Goal: Task Accomplishment & Management: Use online tool/utility

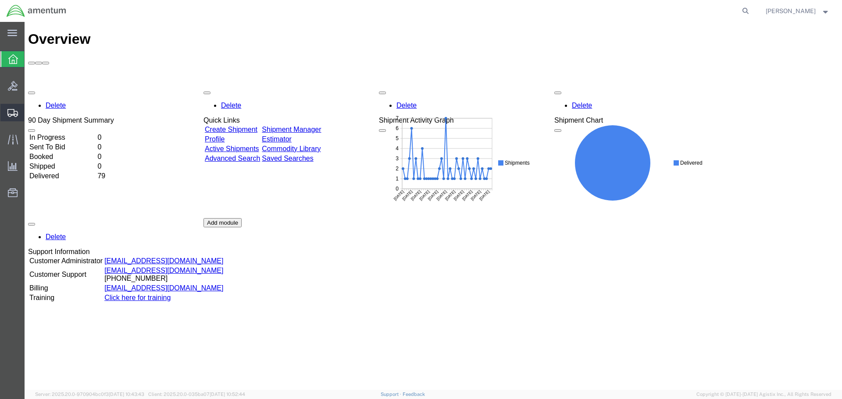
click at [30, 113] on span "Shipments" at bounding box center [27, 113] width 6 height 18
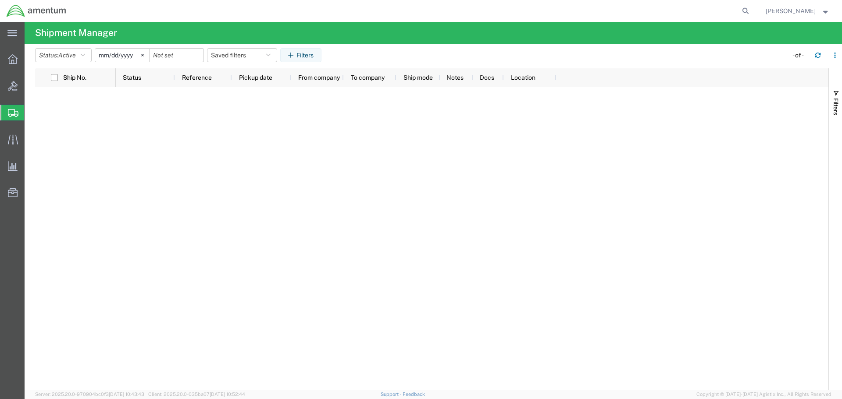
click at [31, 112] on span "Shipments" at bounding box center [27, 113] width 7 height 18
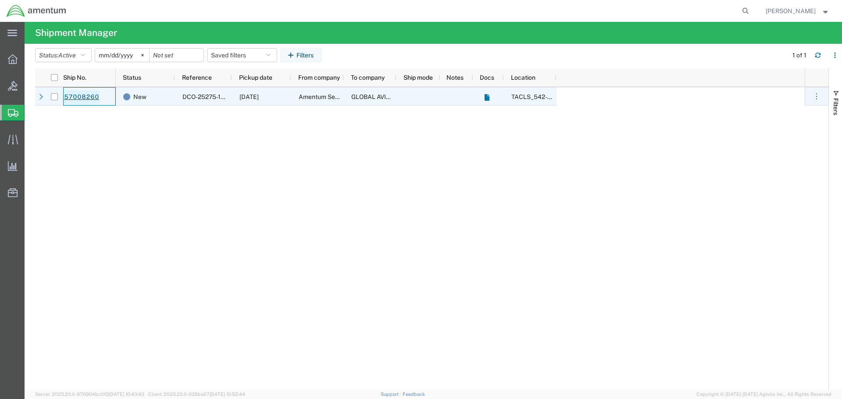
click at [81, 97] on link "57008260" at bounding box center [82, 97] width 36 height 14
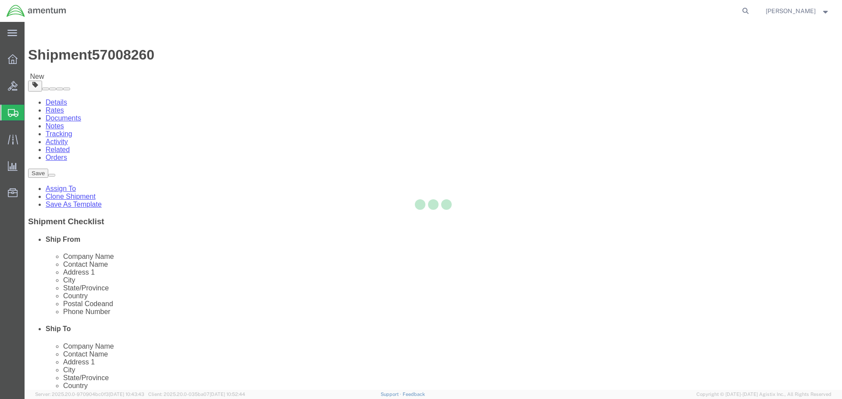
select select "42694"
select select
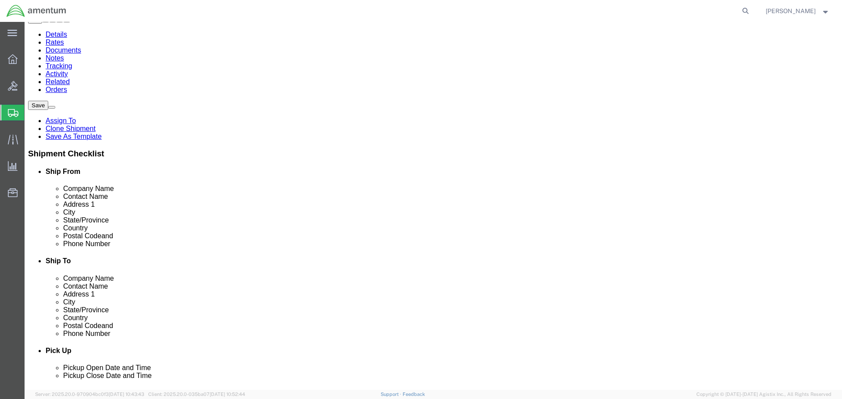
scroll to position [102, 0]
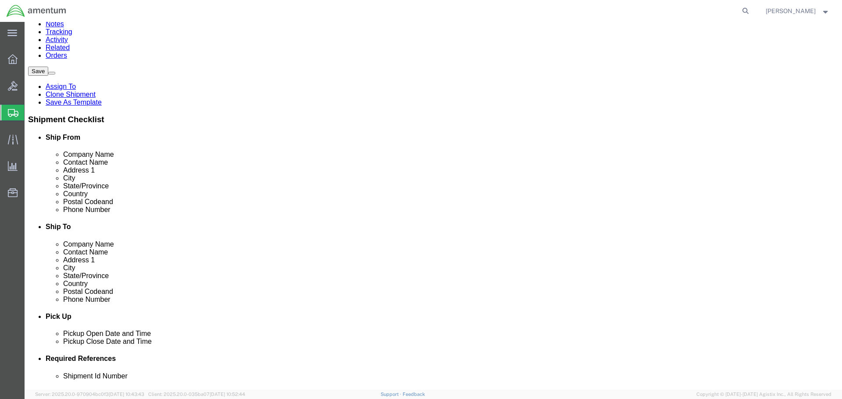
click button "Rate Shipment"
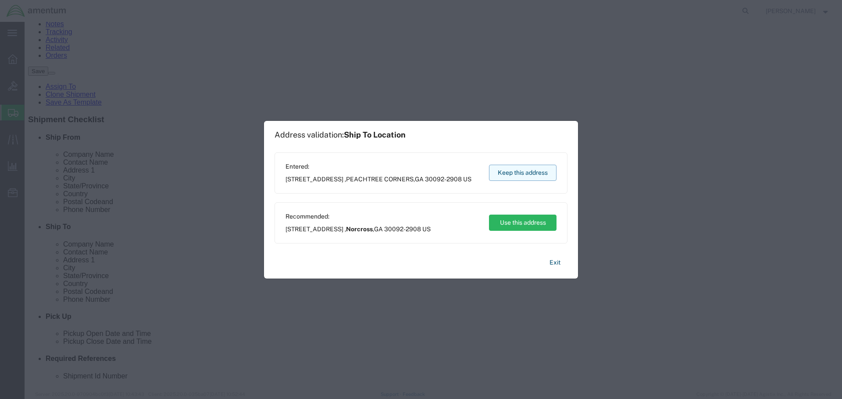
click at [528, 174] on button "Keep this address" at bounding box center [522, 173] width 67 height 16
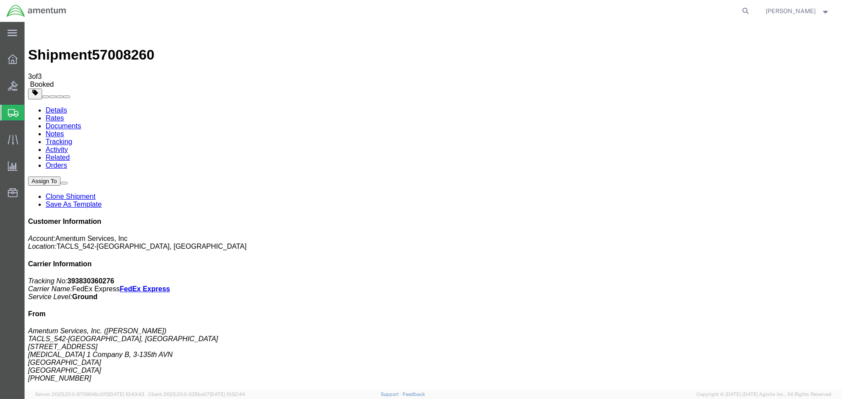
click at [31, 113] on span "Shipments" at bounding box center [27, 113] width 7 height 18
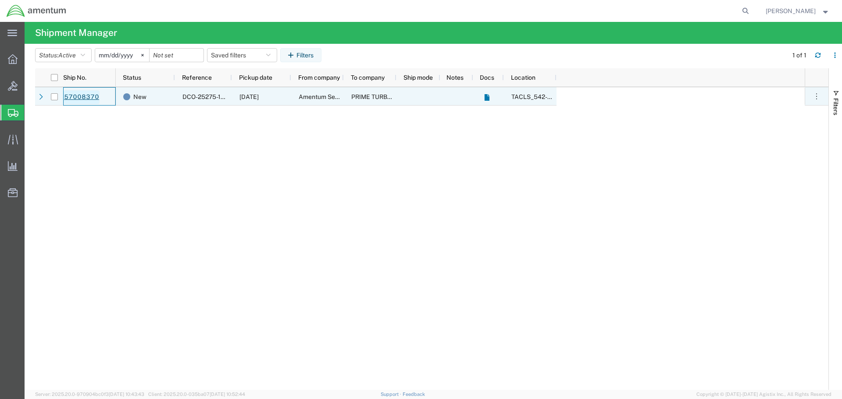
click at [88, 92] on link "57008370" at bounding box center [82, 97] width 36 height 14
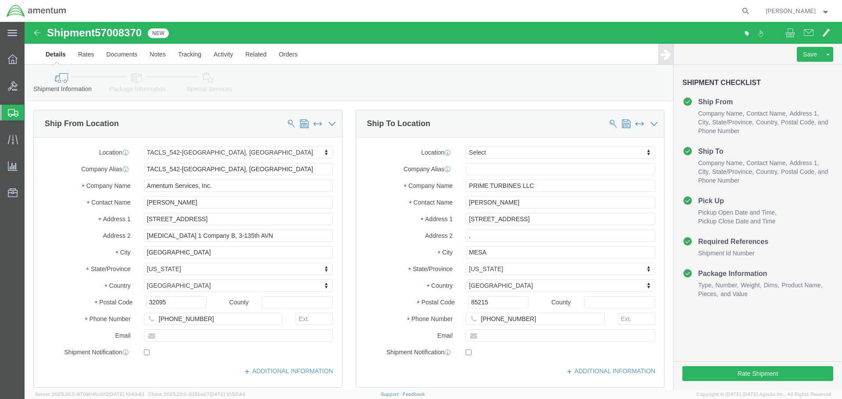
select select "42694"
select select
click button "Rate Shipment"
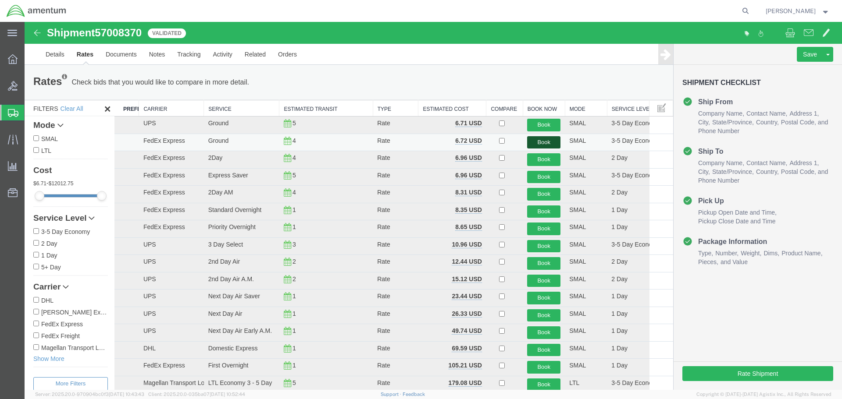
click at [534, 141] on button "Book" at bounding box center [543, 142] width 33 height 13
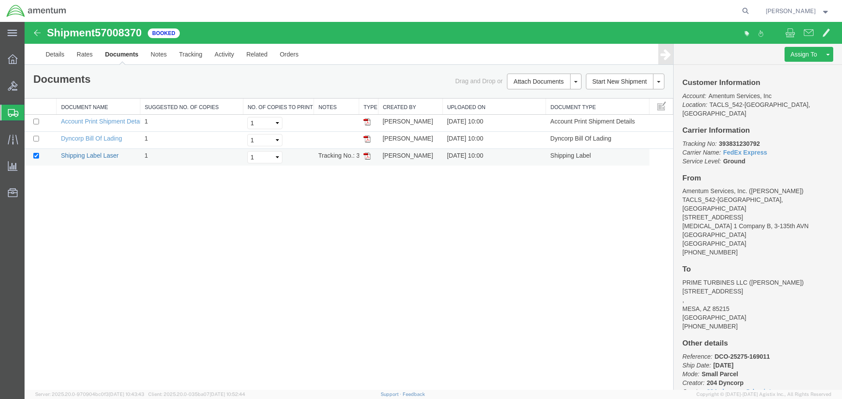
click at [93, 156] on link "Shipping Label Laser" at bounding box center [90, 155] width 58 height 7
click at [8, 61] on icon at bounding box center [13, 59] width 10 height 10
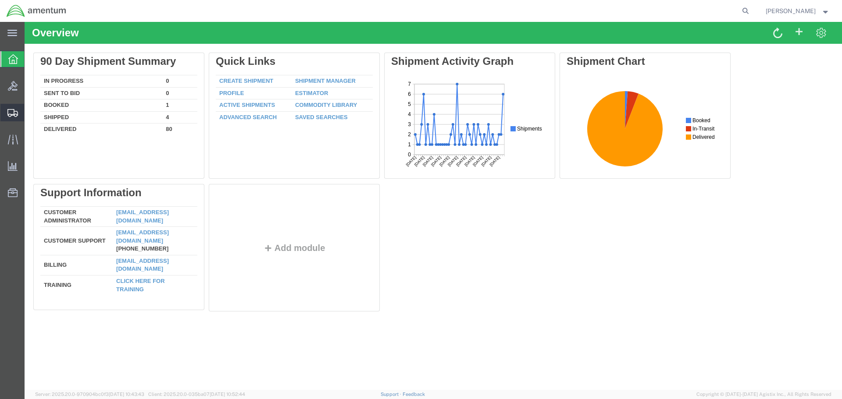
click at [11, 109] on icon at bounding box center [12, 113] width 11 height 8
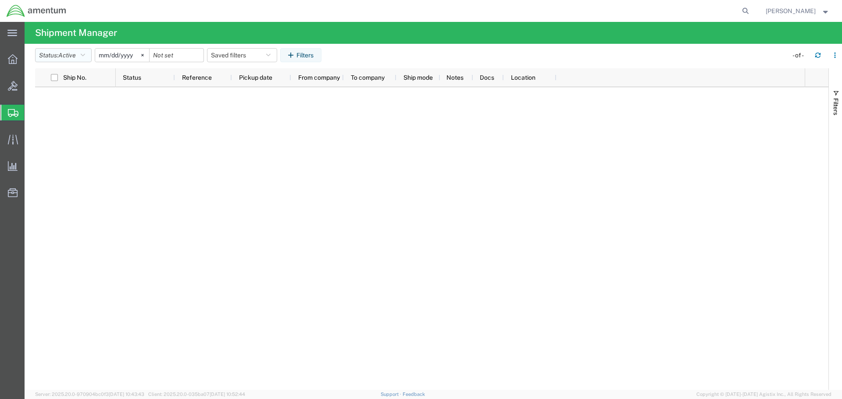
drag, startPoint x: 89, startPoint y: 55, endPoint x: 76, endPoint y: 81, distance: 29.2
click at [89, 55] on button "Status: Active" at bounding box center [63, 55] width 57 height 14
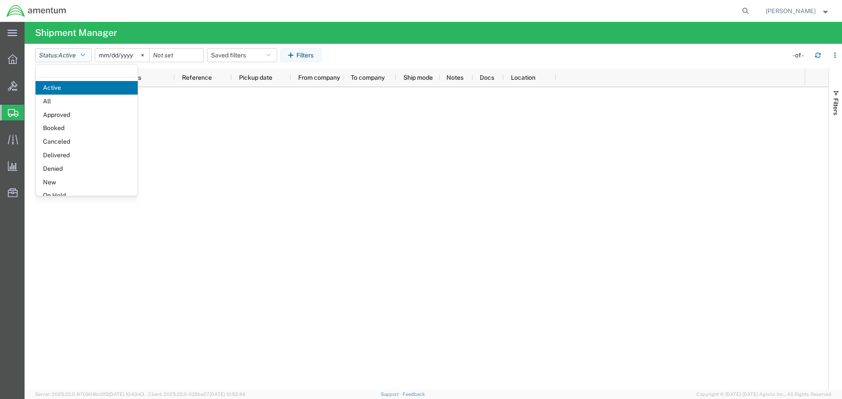
click at [60, 54] on button "Status: Active" at bounding box center [63, 55] width 57 height 14
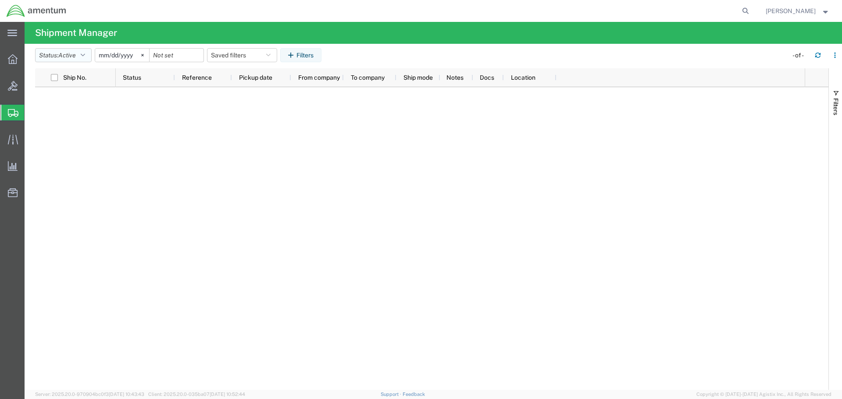
click at [62, 59] on span "Active" at bounding box center [67, 55] width 18 height 8
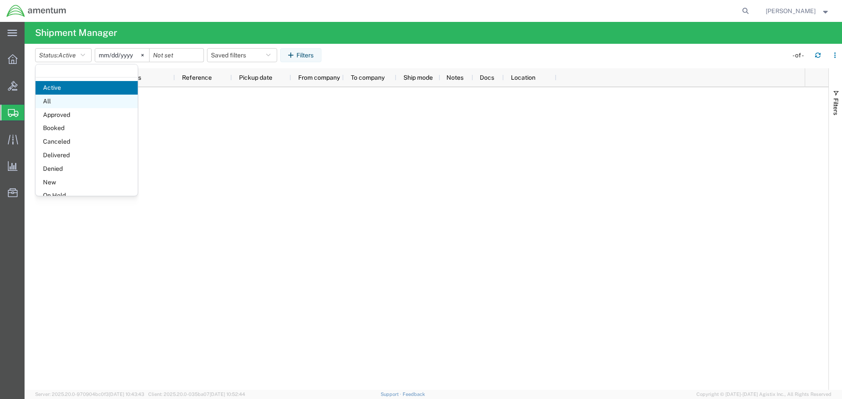
click at [54, 97] on span "All" at bounding box center [87, 102] width 102 height 14
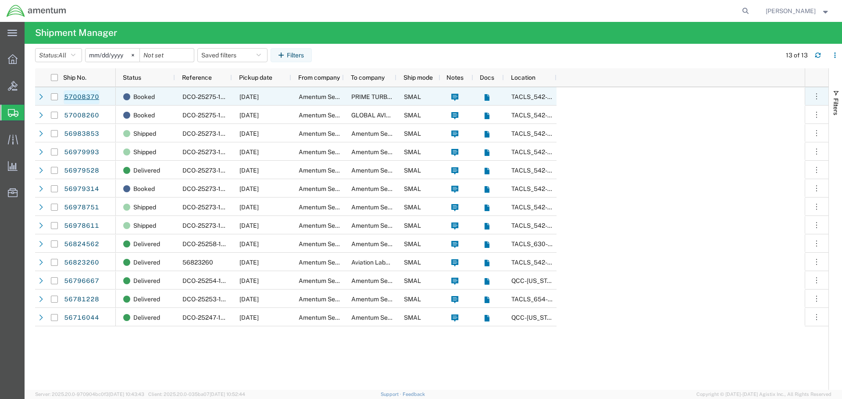
click at [87, 97] on link "57008370" at bounding box center [82, 97] width 36 height 14
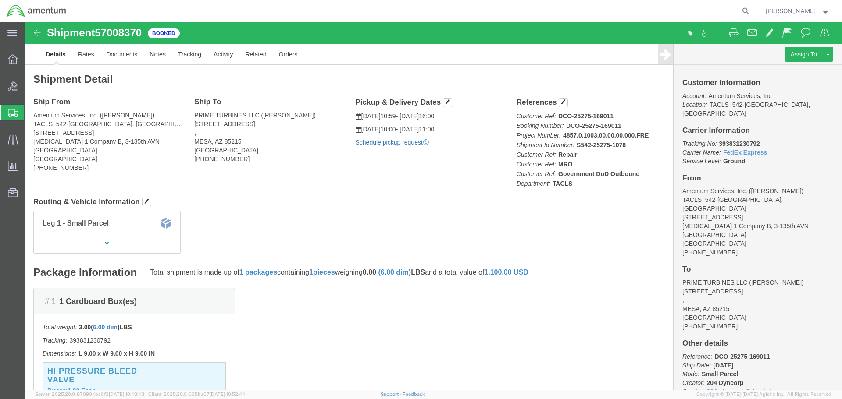
click link "Schedule pickup request"
click at [31, 110] on span "Shipments" at bounding box center [27, 113] width 7 height 18
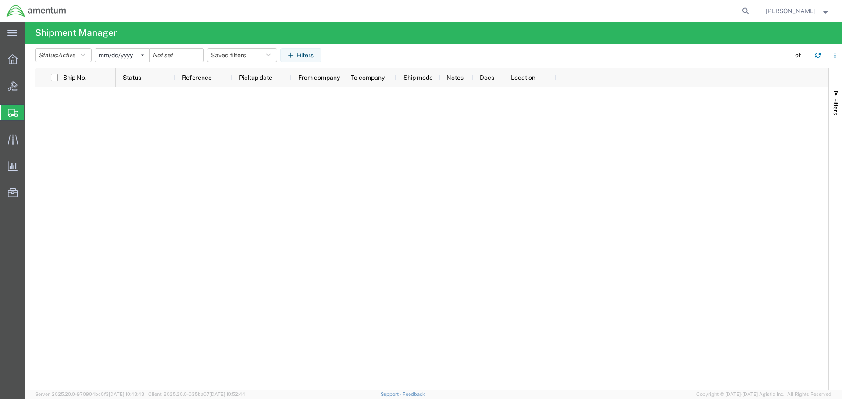
click at [31, 110] on span "Shipments" at bounding box center [27, 113] width 7 height 18
click at [31, 112] on span "Shipments" at bounding box center [27, 113] width 7 height 18
click at [31, 110] on span "Shipments" at bounding box center [27, 113] width 7 height 18
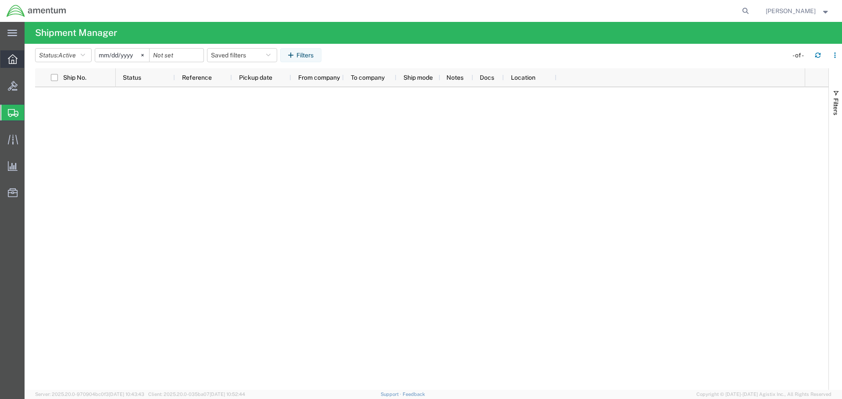
click at [11, 53] on div at bounding box center [12, 59] width 25 height 18
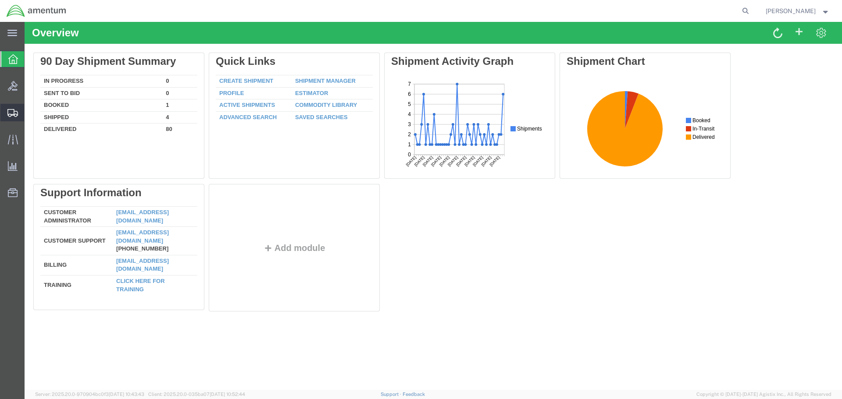
click at [30, 110] on span "Shipments" at bounding box center [27, 113] width 6 height 18
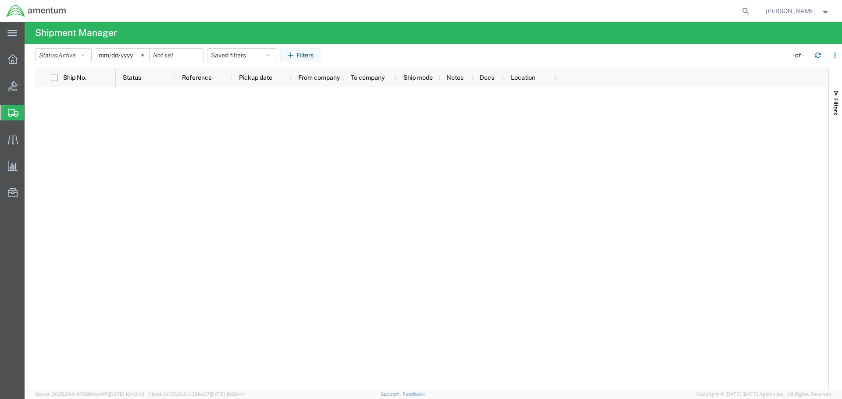
click at [31, 107] on span "Shipments" at bounding box center [27, 113] width 7 height 18
click at [31, 114] on span "Shipments" at bounding box center [27, 113] width 7 height 18
click at [31, 112] on span "Shipments" at bounding box center [27, 113] width 7 height 18
drag, startPoint x: 33, startPoint y: 114, endPoint x: 103, endPoint y: 123, distance: 70.7
click at [31, 114] on span "Shipments" at bounding box center [27, 113] width 7 height 18
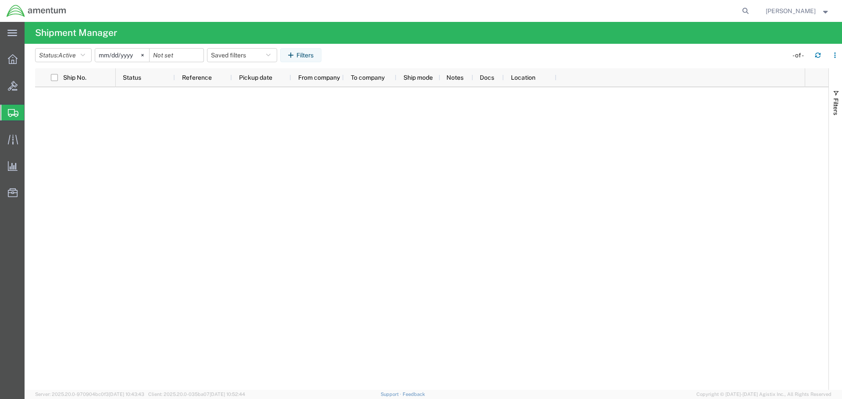
click at [31, 110] on span "Shipments" at bounding box center [27, 113] width 7 height 18
click at [31, 111] on span "Shipments" at bounding box center [27, 113] width 7 height 18
click at [31, 112] on span "Shipments" at bounding box center [27, 113] width 7 height 18
click at [0, 0] on span "Shipment Manager" at bounding box center [0, 0] width 0 height 0
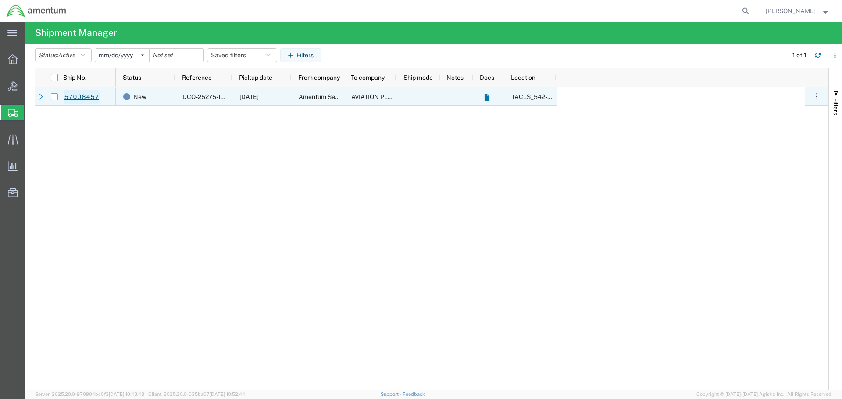
click at [74, 96] on link "57008457" at bounding box center [82, 97] width 36 height 14
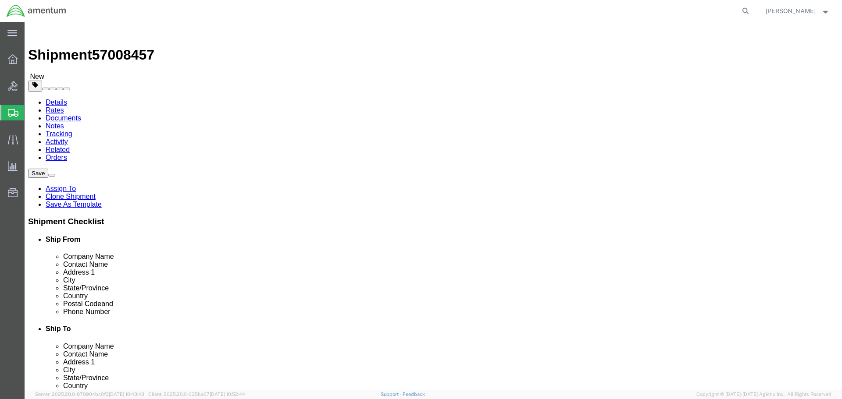
select select "42694"
select select
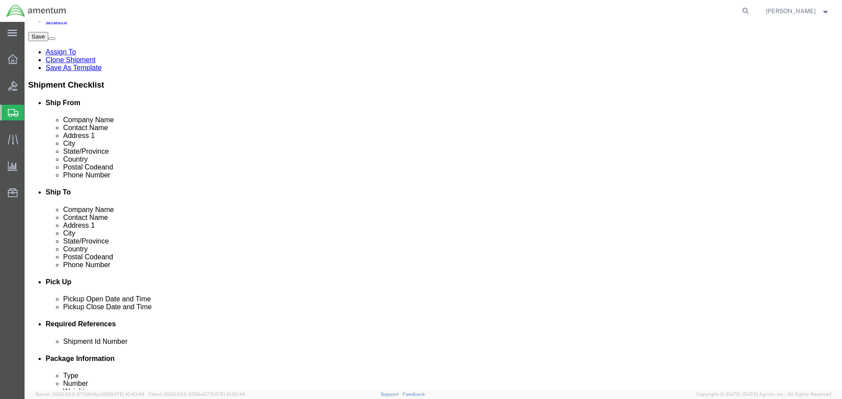
scroll to position [307, 0]
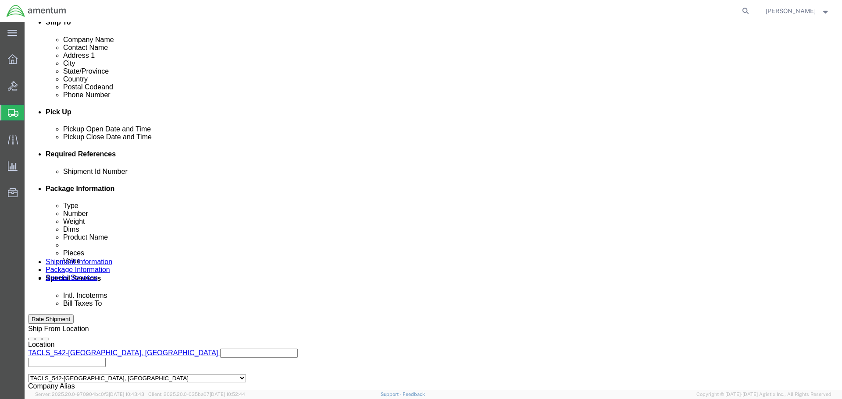
click button "Rate Shipment"
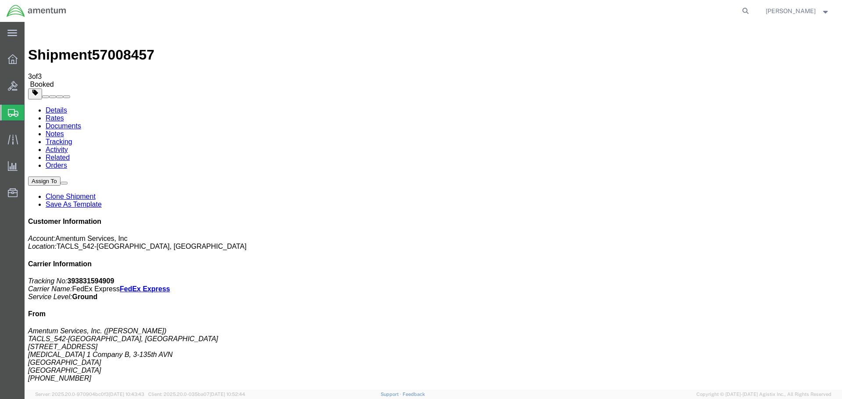
drag, startPoint x: 107, startPoint y: 156, endPoint x: 728, endPoint y: 146, distance: 621.6
